Goal: Find specific page/section: Find specific page/section

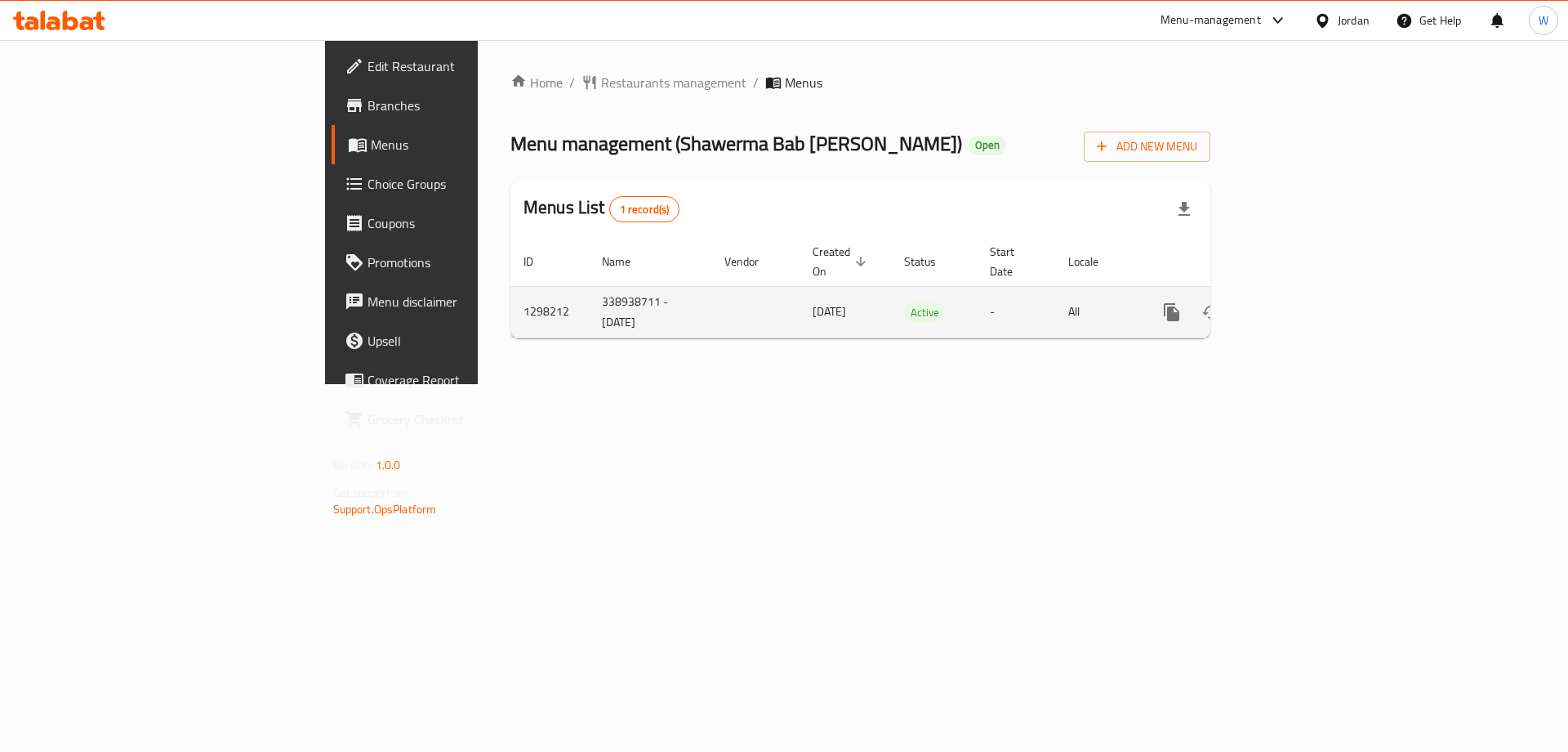
click at [1299, 302] on icon "enhanced table" at bounding box center [1289, 312] width 19 height 19
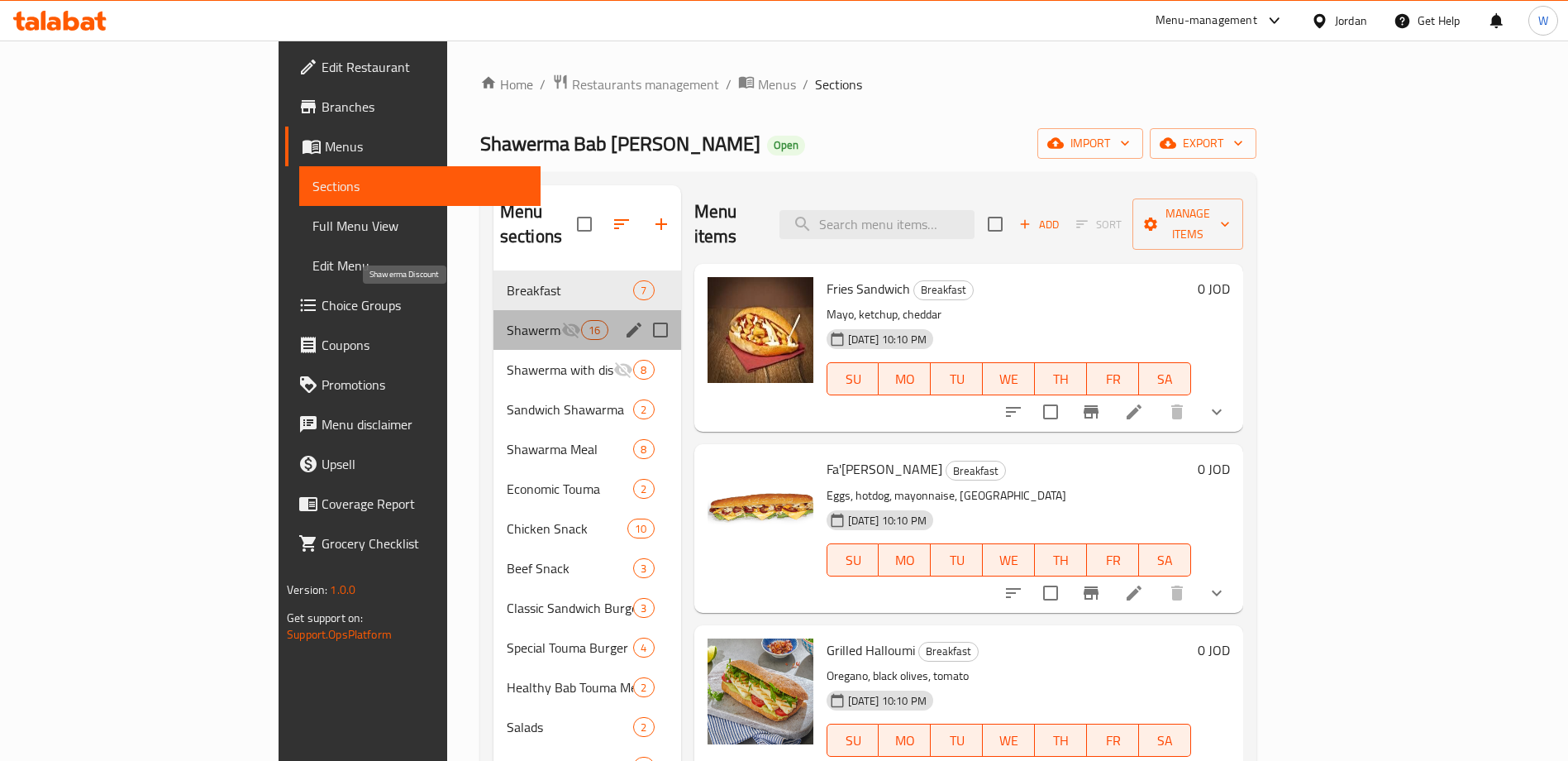
click at [506, 320] on span "Shawerma Discount" at bounding box center [534, 330] width 55 height 20
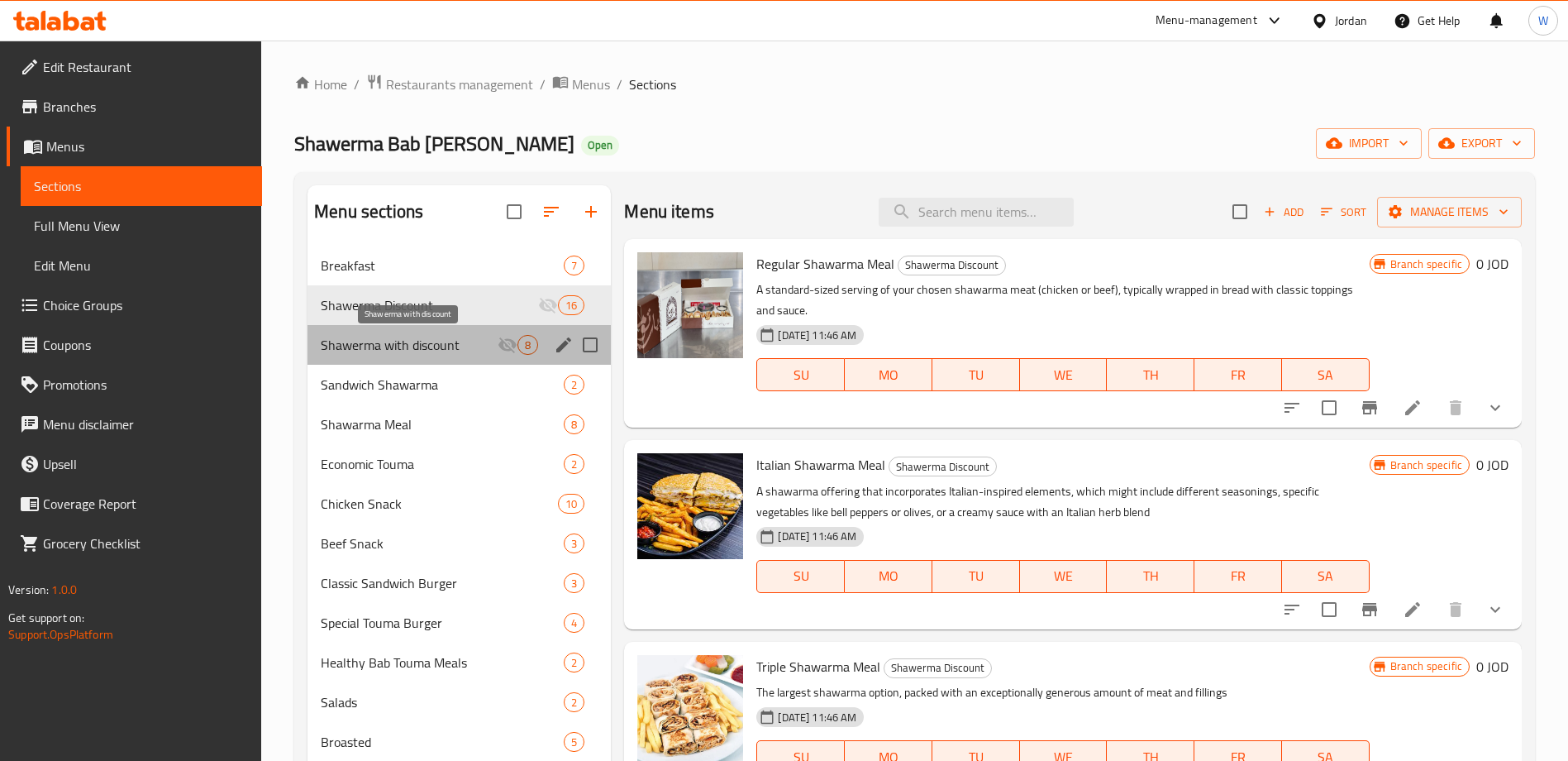
click at [443, 342] on span "Shawerma with discount" at bounding box center [409, 345] width 177 height 20
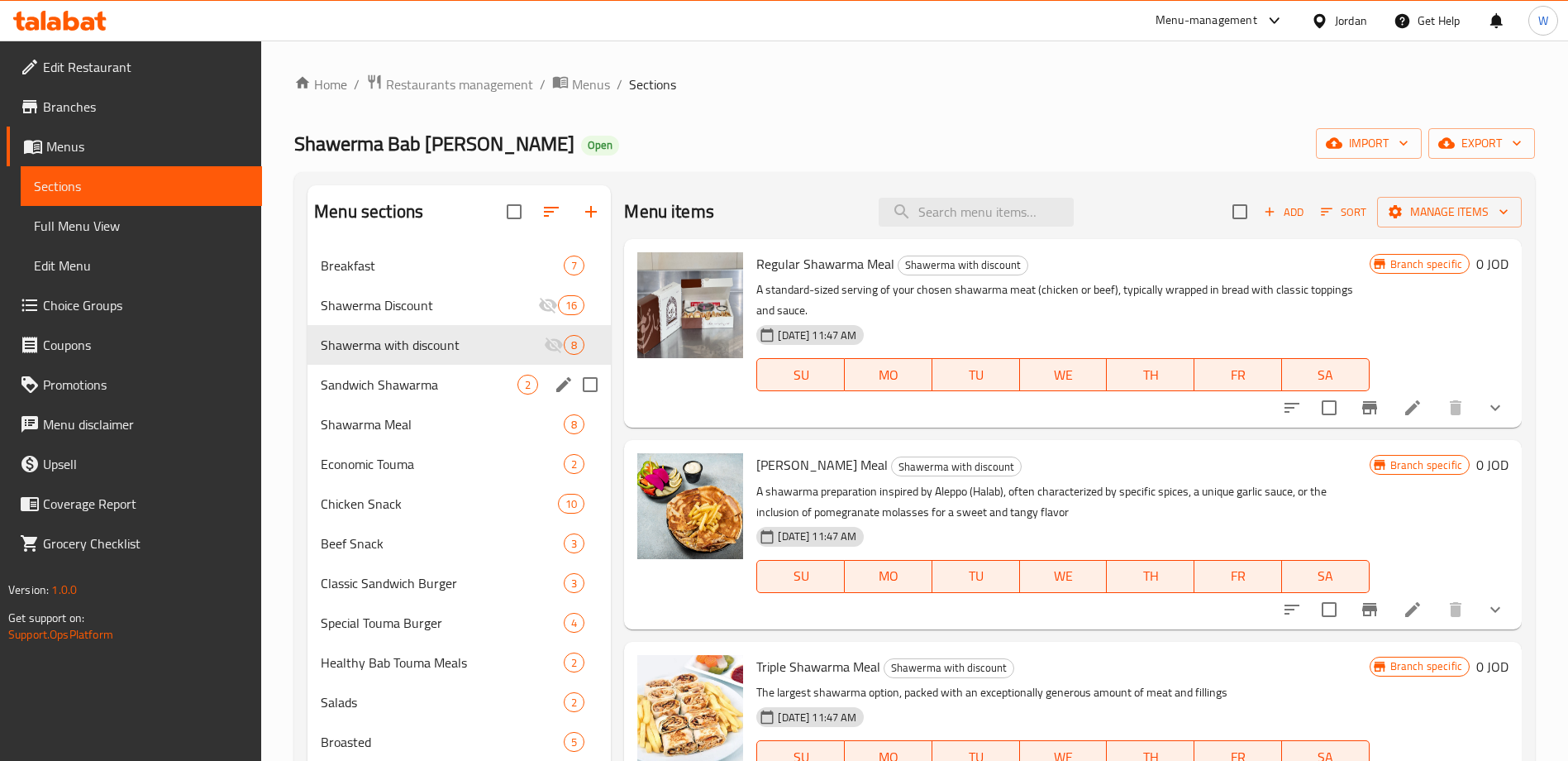
click at [445, 381] on span "Sandwich Shawarma" at bounding box center [419, 384] width 197 height 20
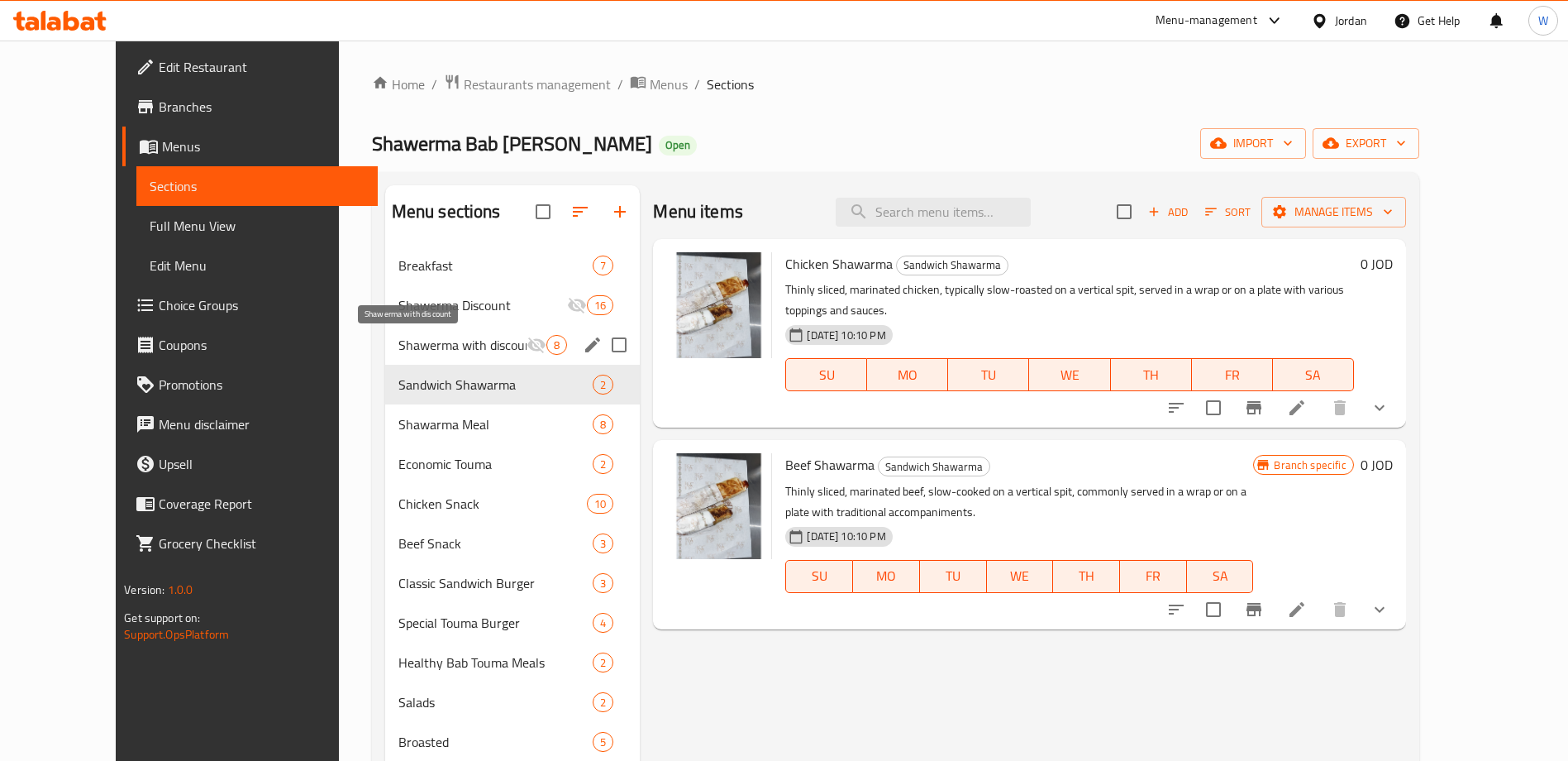
click at [467, 348] on span "Shawerma with discount" at bounding box center [463, 345] width 129 height 20
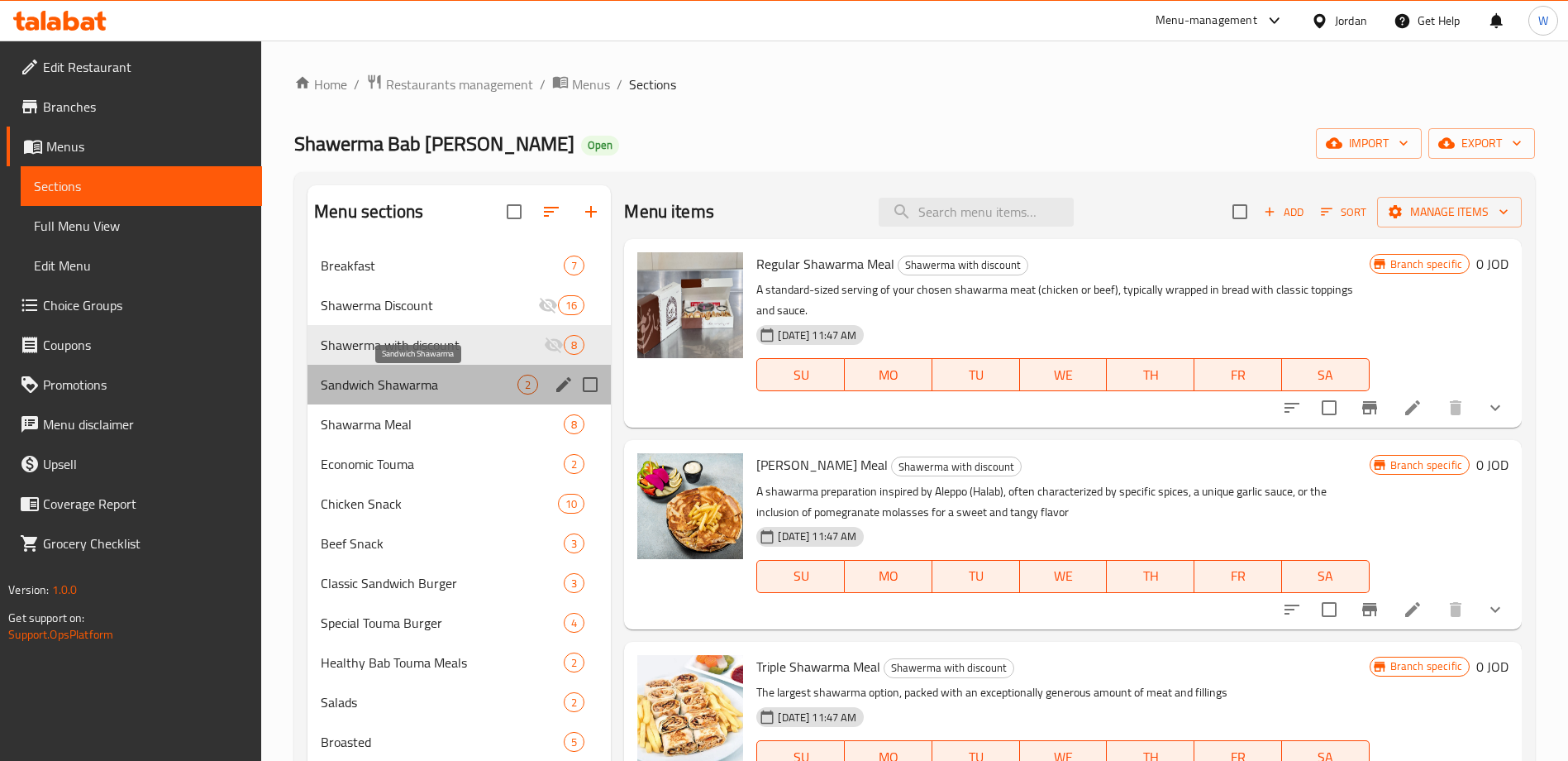
click at [467, 379] on span "Sandwich Shawarma" at bounding box center [419, 384] width 197 height 20
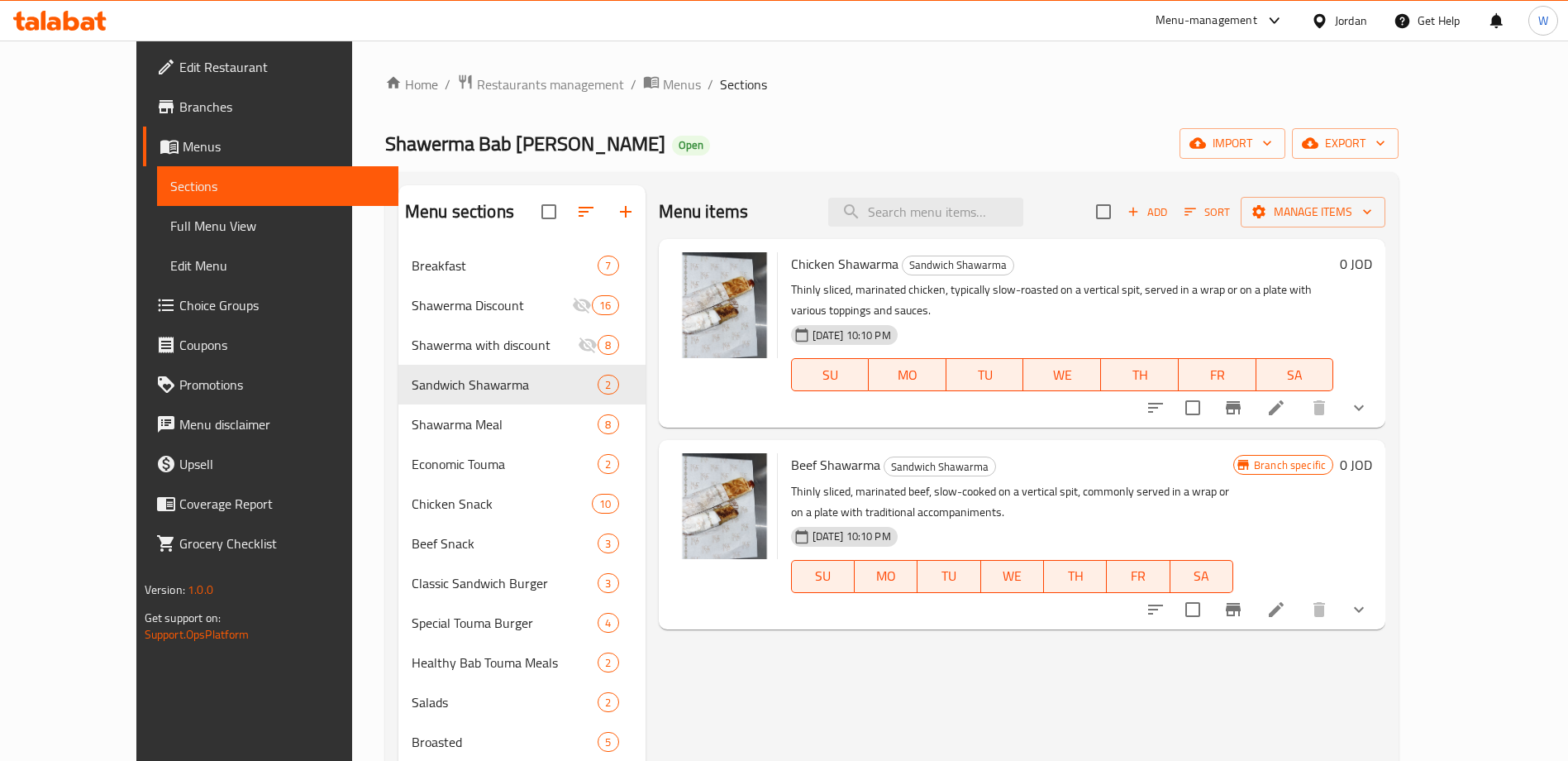
click at [136, 691] on div "Edit Restaurant Branches Menus Sections Full Menu View Edit Menu Choice Groups …" at bounding box center [267, 420] width 262 height 761
click at [921, 672] on div "Menu items Add Sort Manage items Chicken Shawarma Sandwich Shawarma Thinly slic…" at bounding box center [1016, 565] width 740 height 761
click at [179, 101] on span "Branches" at bounding box center [282, 107] width 206 height 20
